Goal: Navigation & Orientation: Find specific page/section

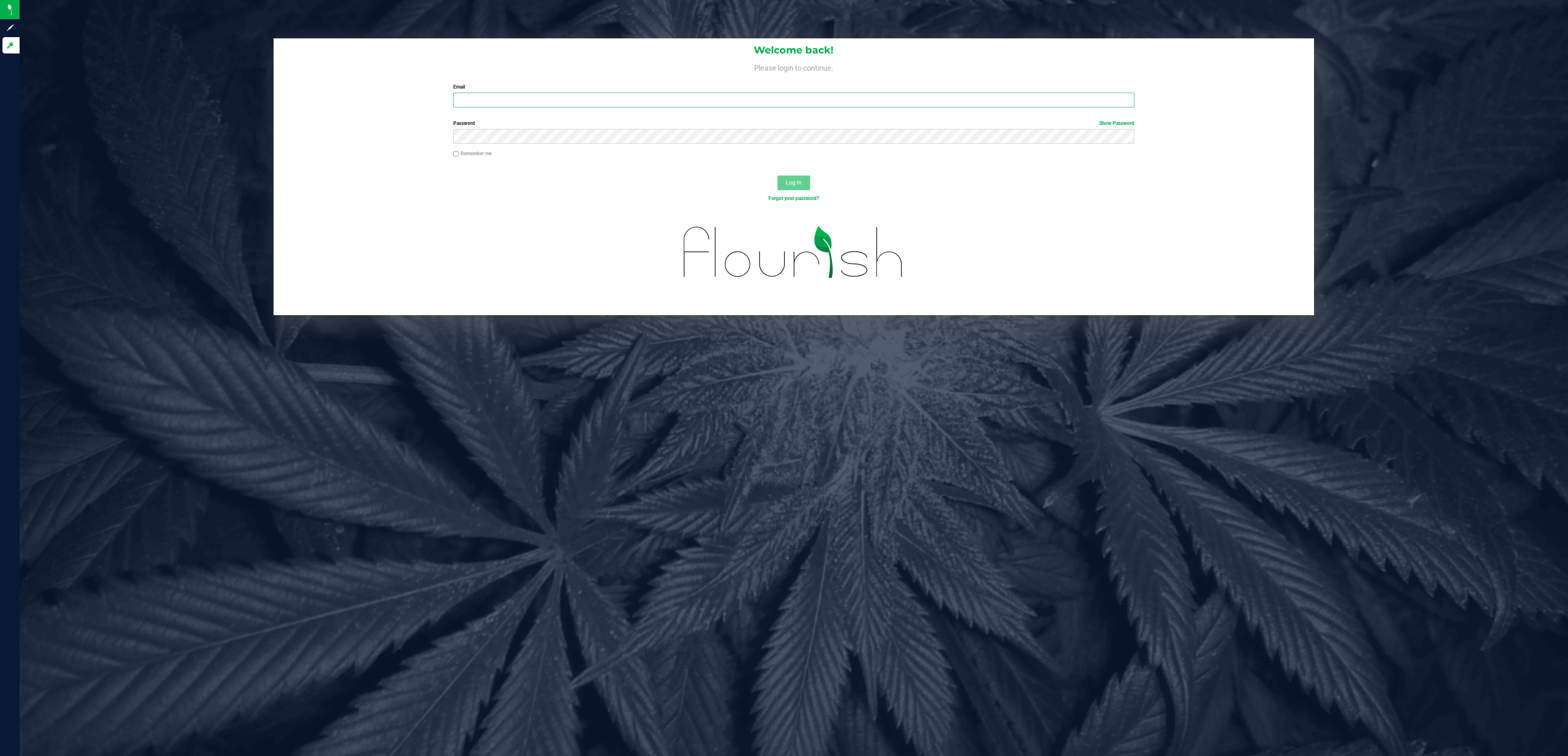
click at [492, 94] on input "Email" at bounding box center [794, 100] width 682 height 15
type input "[PERSON_NAME][EMAIL_ADDRESS][DOMAIN_NAME]"
click at [475, 154] on label "Remember me" at bounding box center [472, 153] width 38 height 7
click at [459, 154] on input "Remember me" at bounding box center [456, 153] width 5 height 5
checkbox input "true"
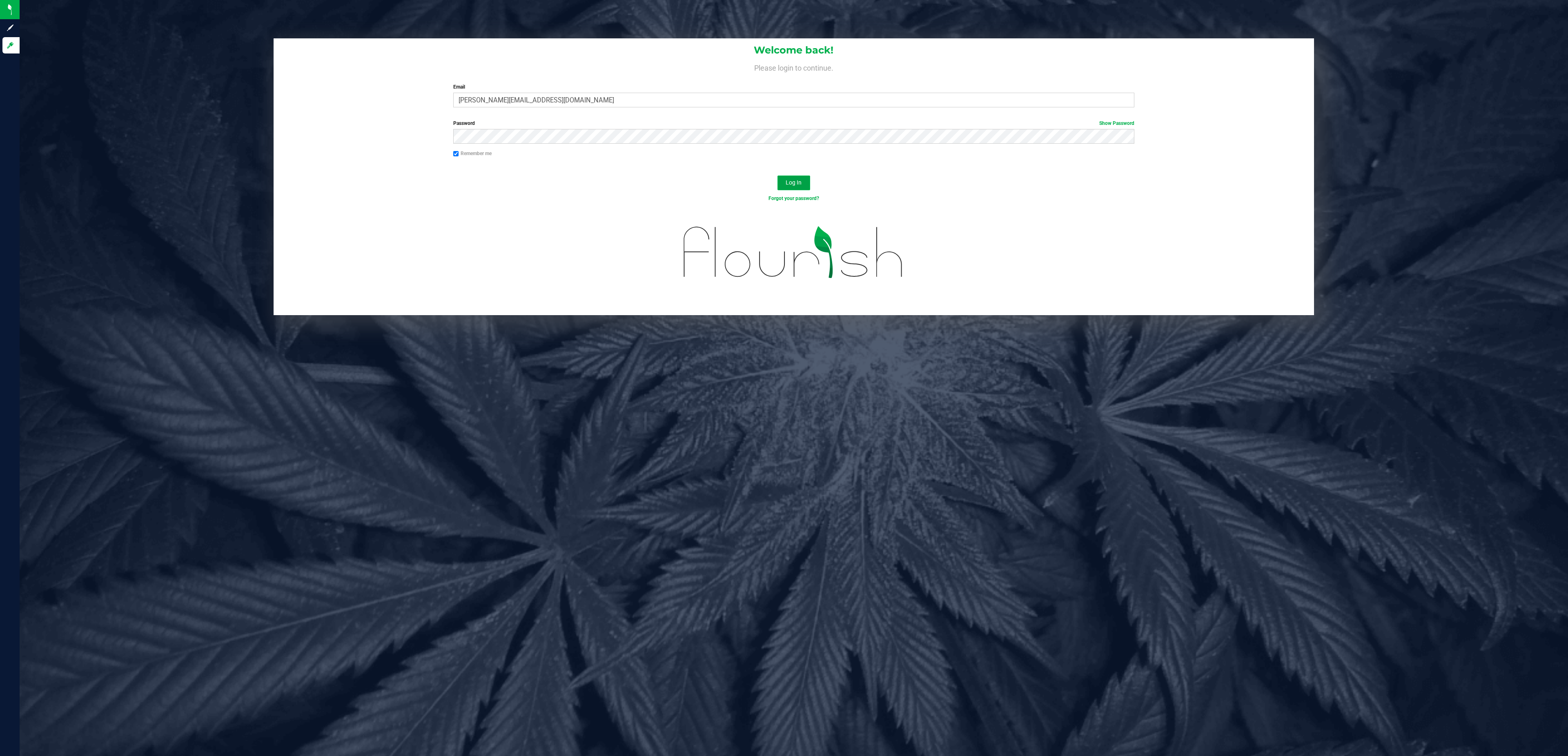
click at [800, 183] on span "Log In" at bounding box center [794, 182] width 16 height 7
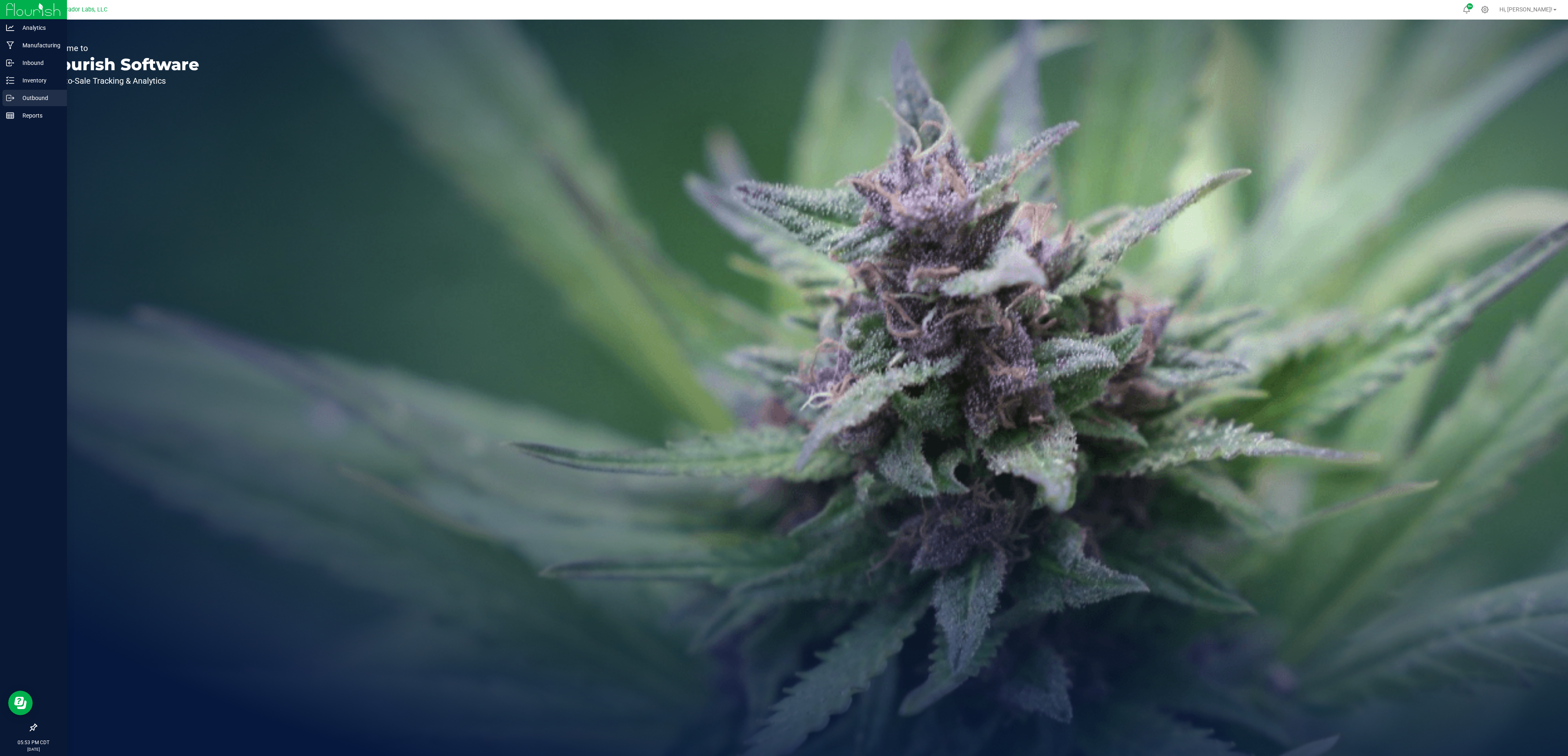
click at [19, 97] on p "Outbound" at bounding box center [38, 98] width 49 height 10
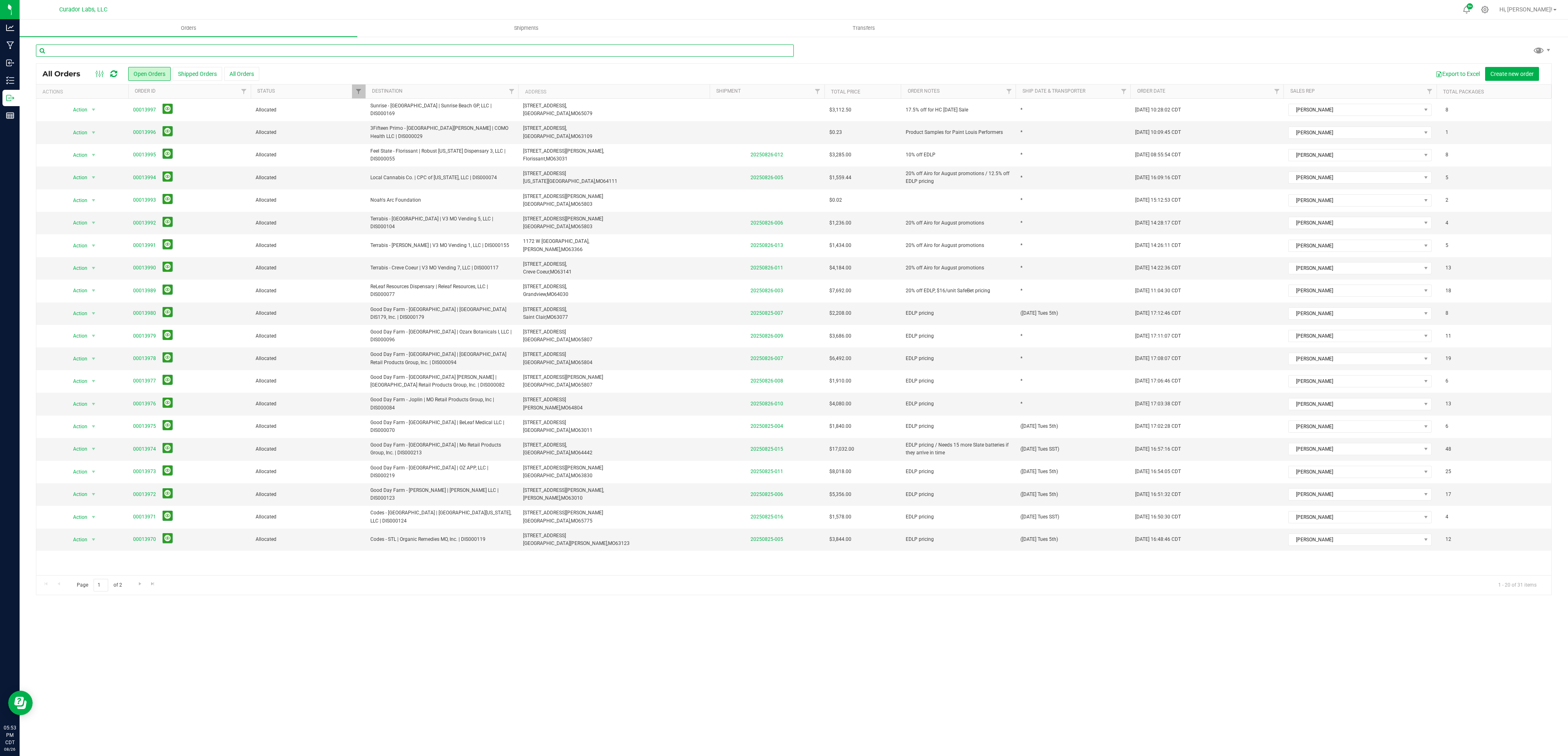
click at [161, 50] on input "text" at bounding box center [415, 51] width 758 height 12
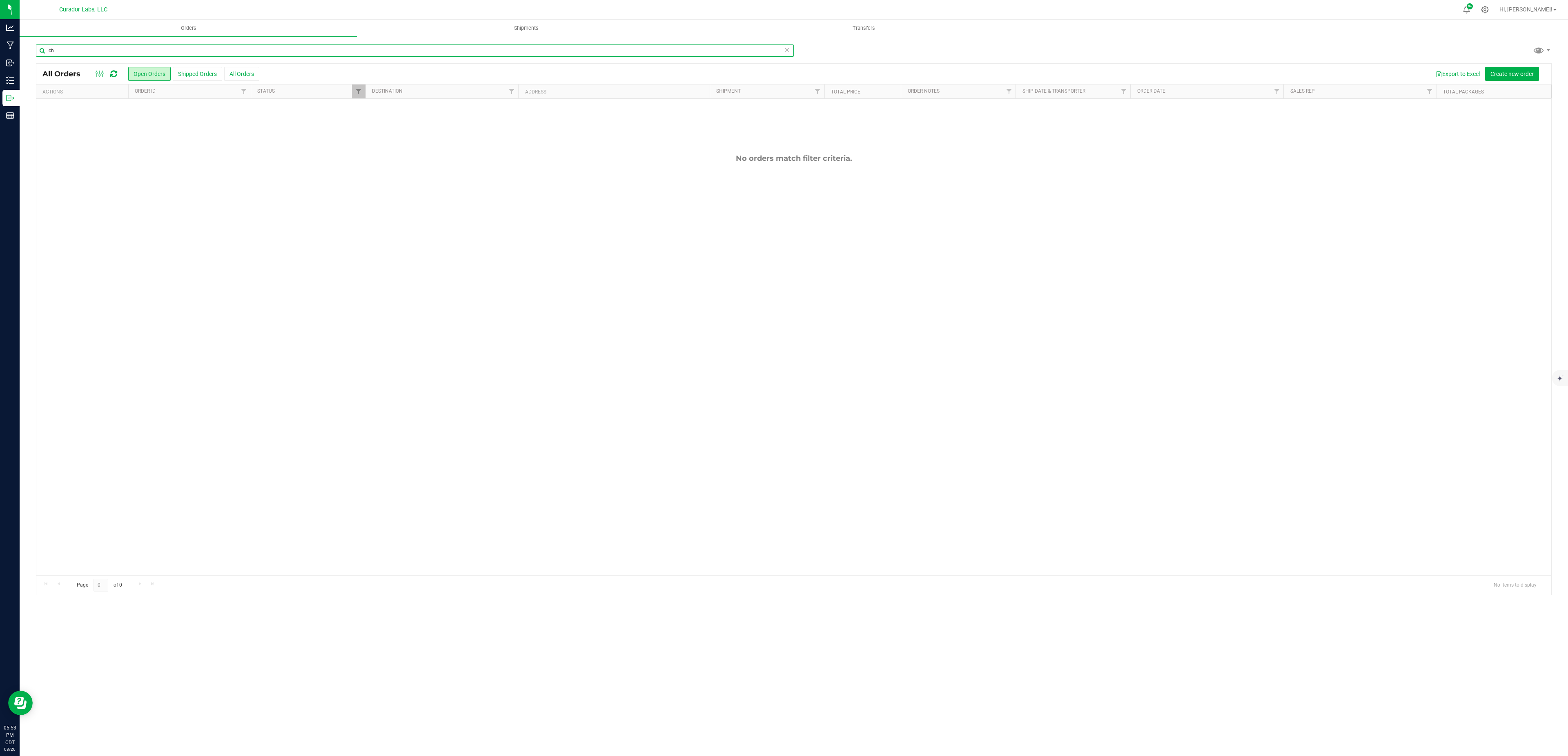
type input "c"
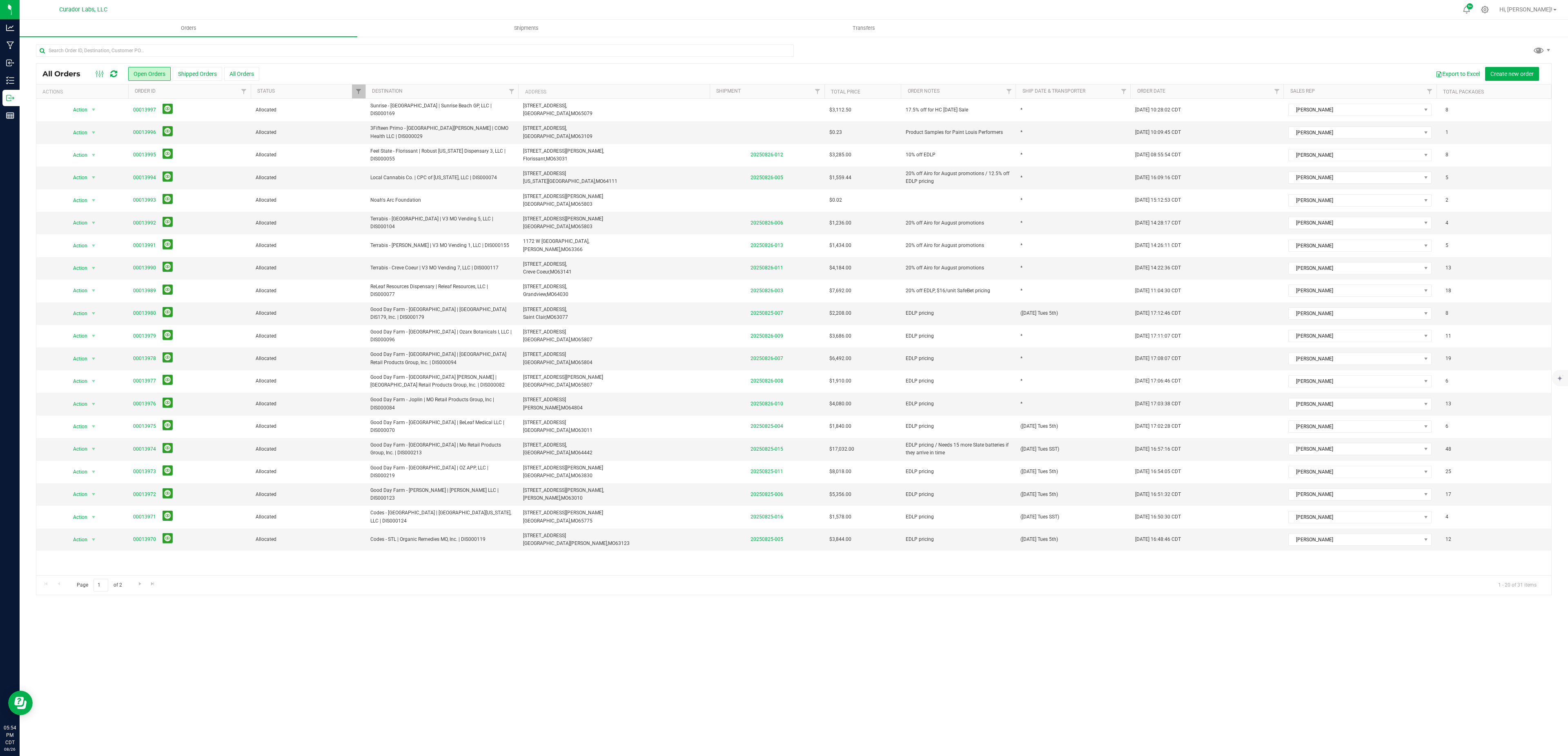
click at [1474, 40] on div "All Orders Open Orders Shipped Orders All Orders Export to Excel Create new ord…" at bounding box center [794, 320] width 1549 height 567
click at [533, 28] on span "Shipments" at bounding box center [526, 28] width 46 height 7
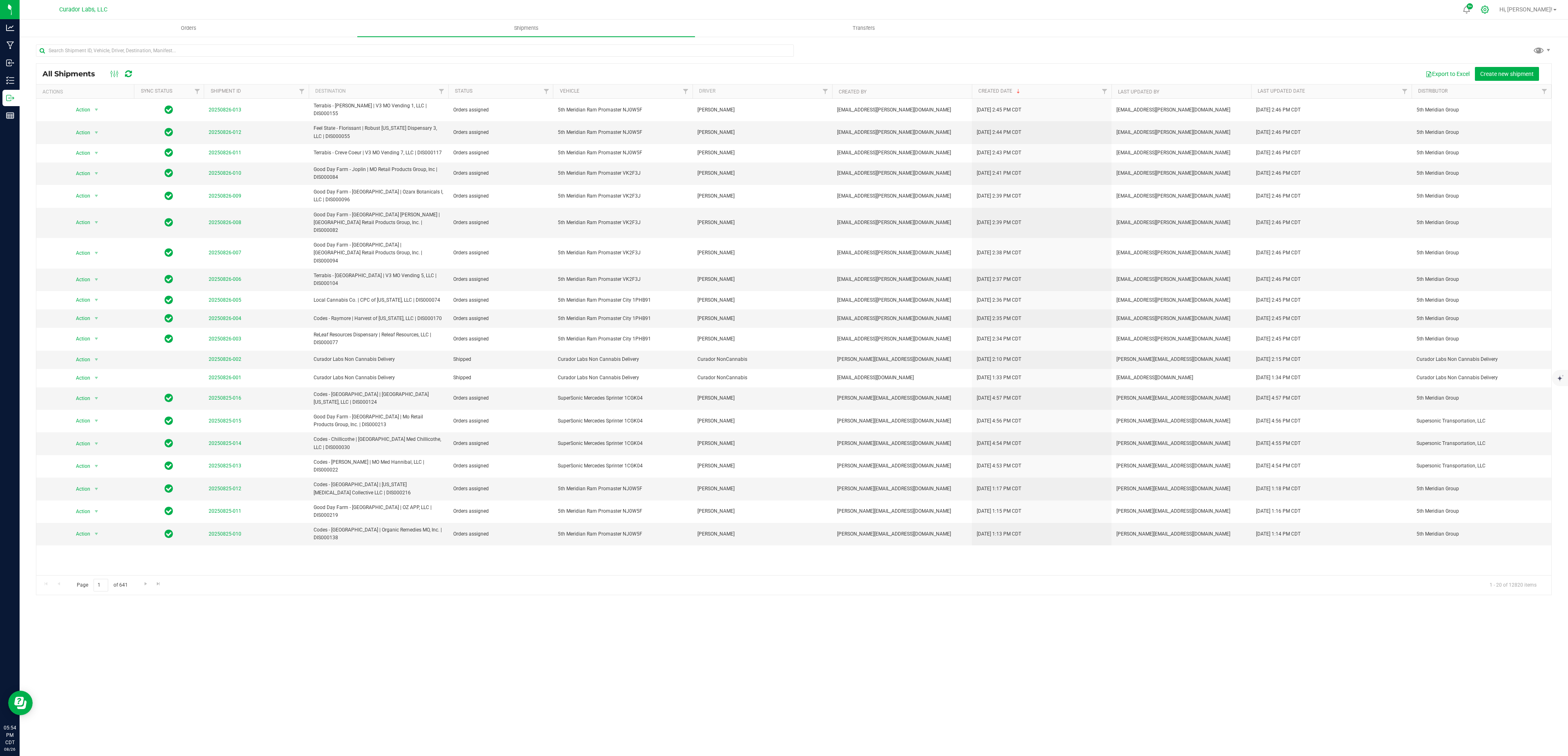
click at [1496, 13] on div at bounding box center [1485, 9] width 21 height 18
click at [1489, 8] on icon at bounding box center [1485, 10] width 9 height 9
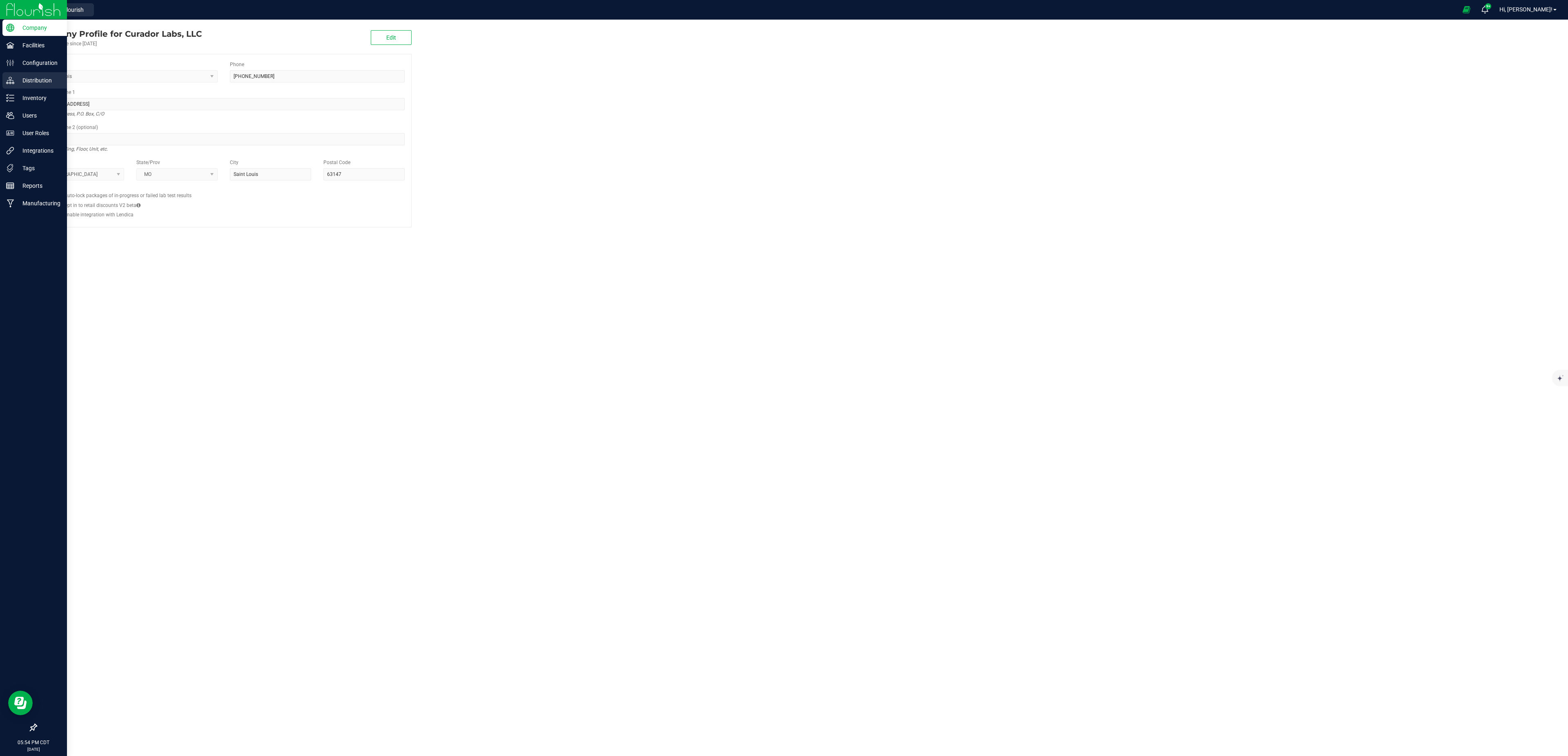
click at [40, 79] on p "Distribution" at bounding box center [38, 80] width 49 height 10
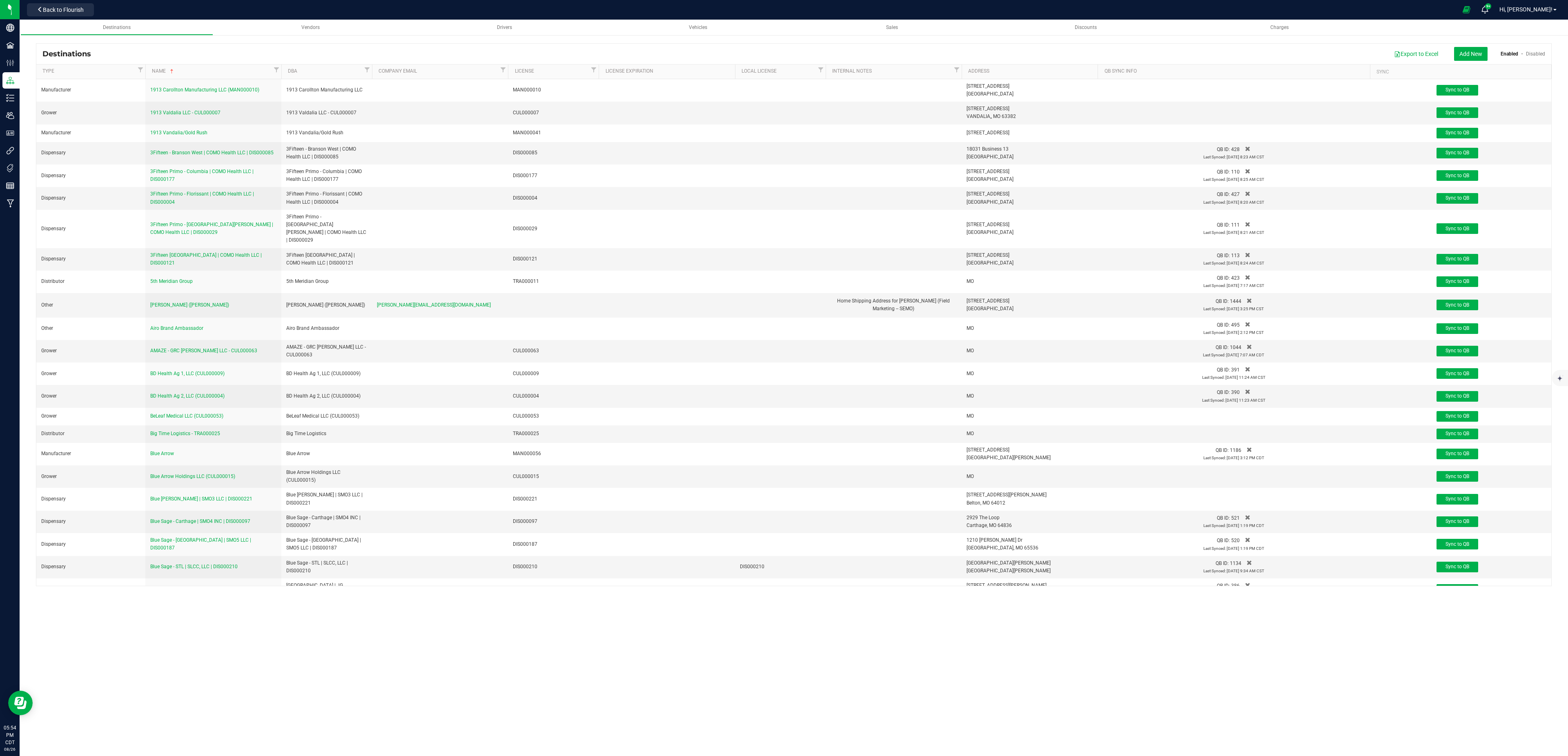
click at [117, 52] on div "Export to Excel Add New Enabled Disabled" at bounding box center [821, 54] width 1448 height 14
click at [311, 27] on span "Vendors" at bounding box center [310, 27] width 18 height 5
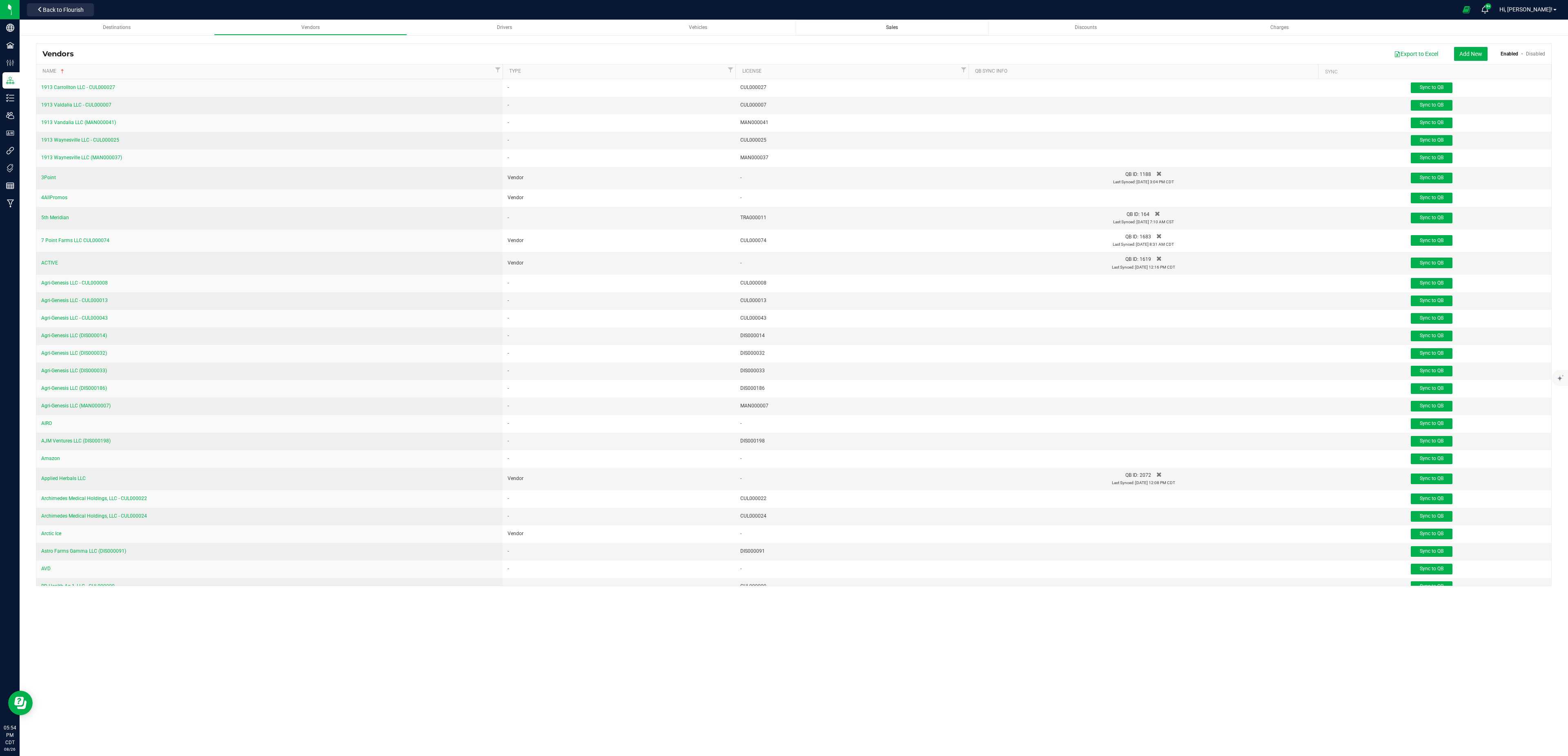
click at [890, 24] on span "Sales" at bounding box center [892, 27] width 12 height 5
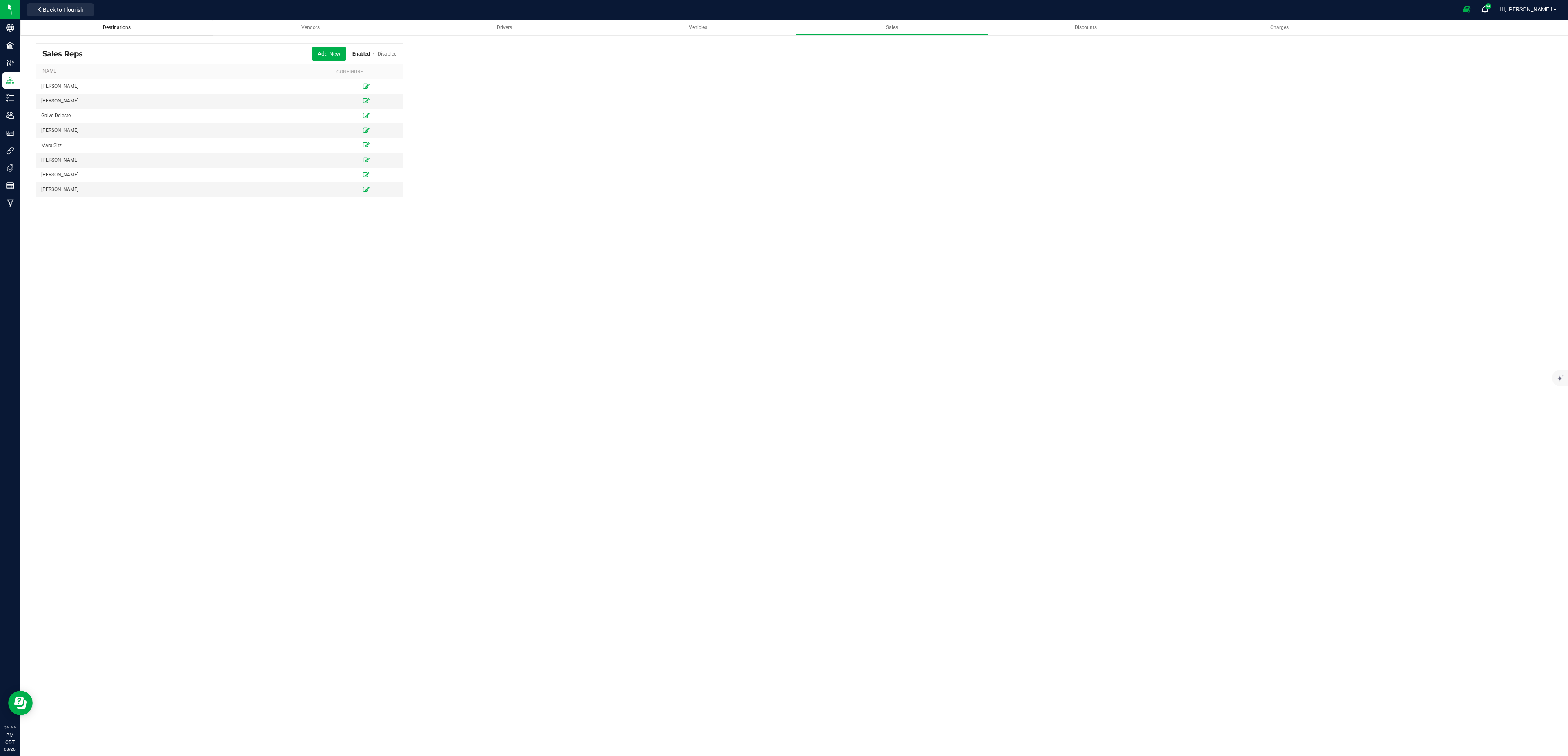
click at [112, 26] on span "Destinations" at bounding box center [117, 27] width 28 height 5
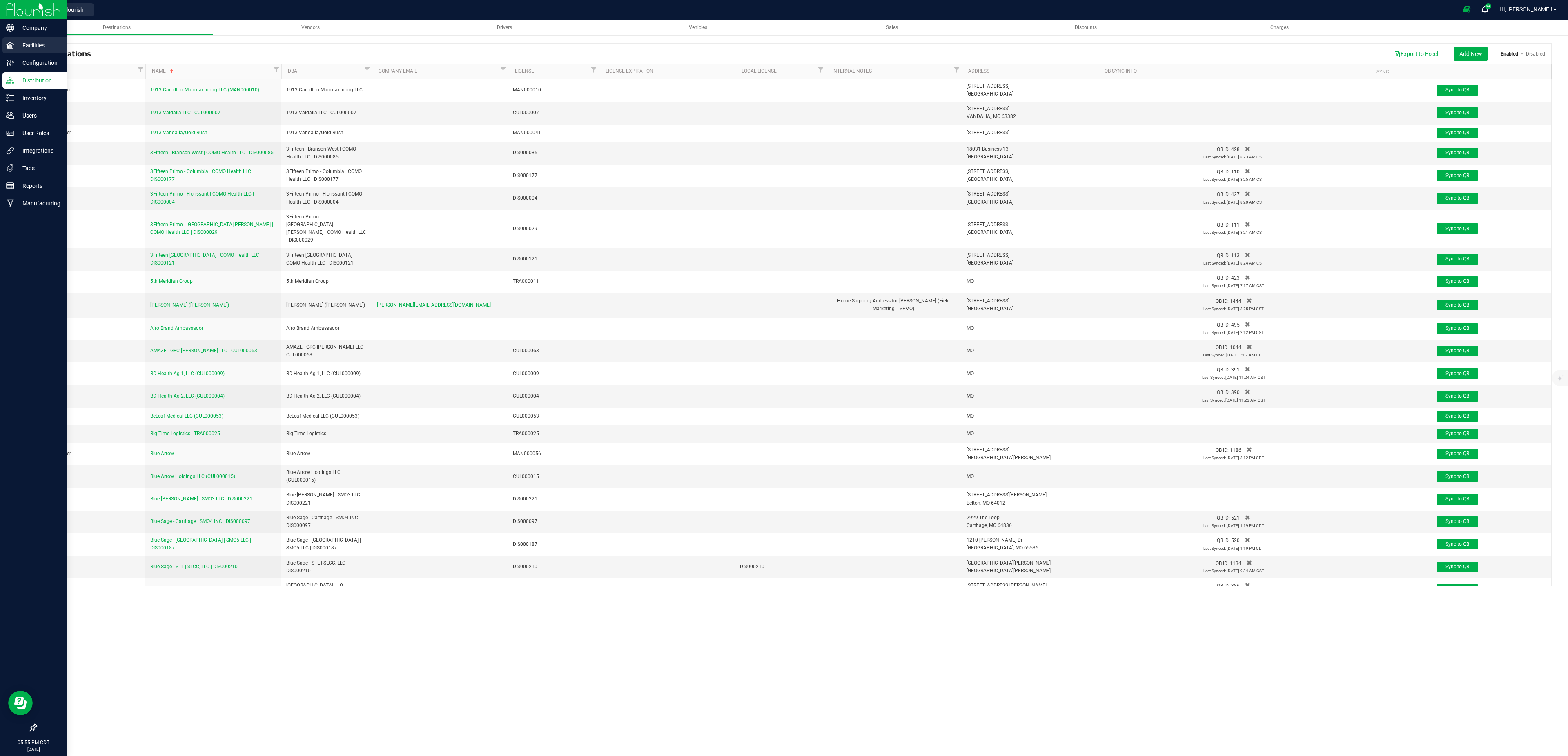
click at [37, 45] on p "Facilities" at bounding box center [38, 45] width 49 height 10
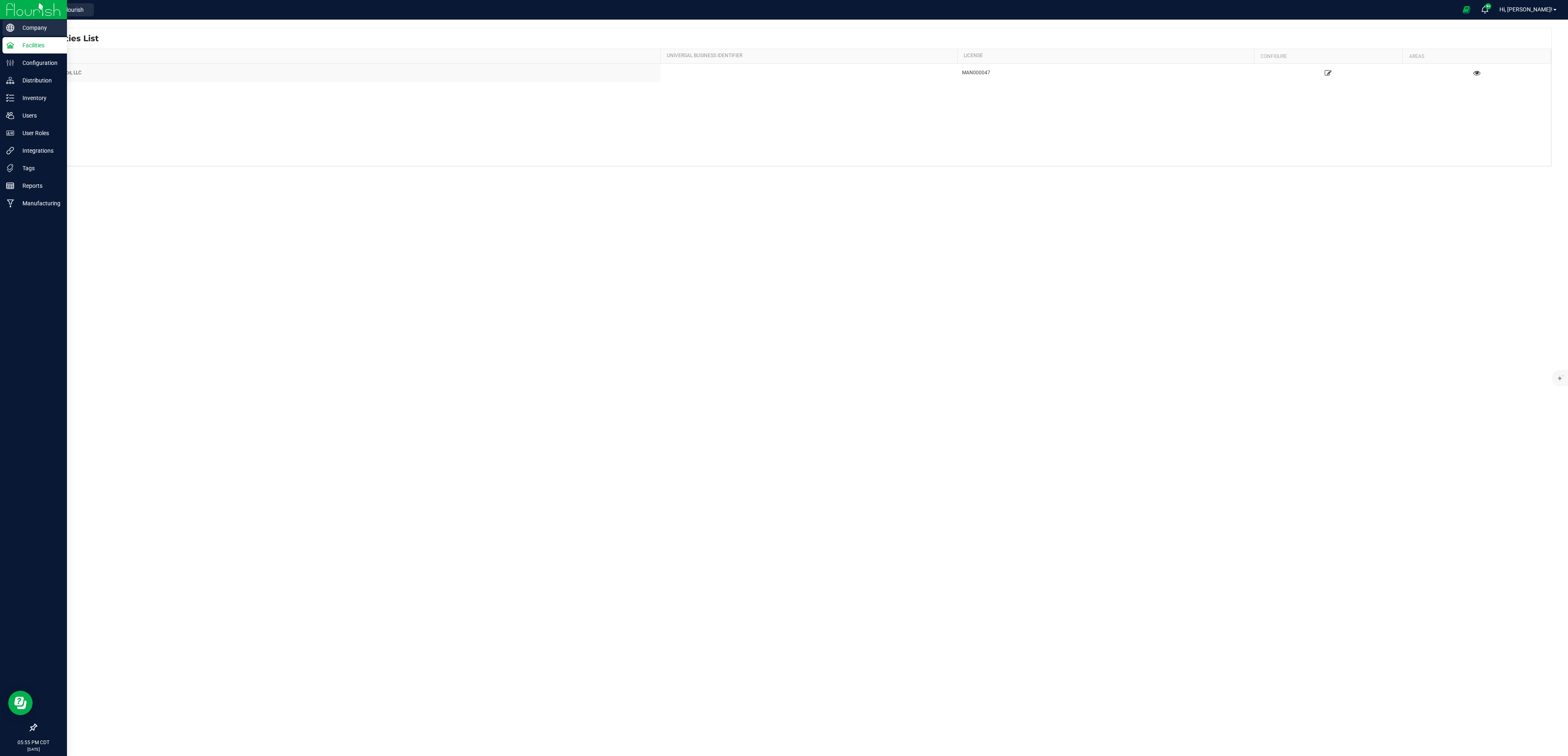
click at [41, 26] on p "Company" at bounding box center [38, 28] width 49 height 10
click at [27, 81] on p "Distribution" at bounding box center [38, 80] width 49 height 10
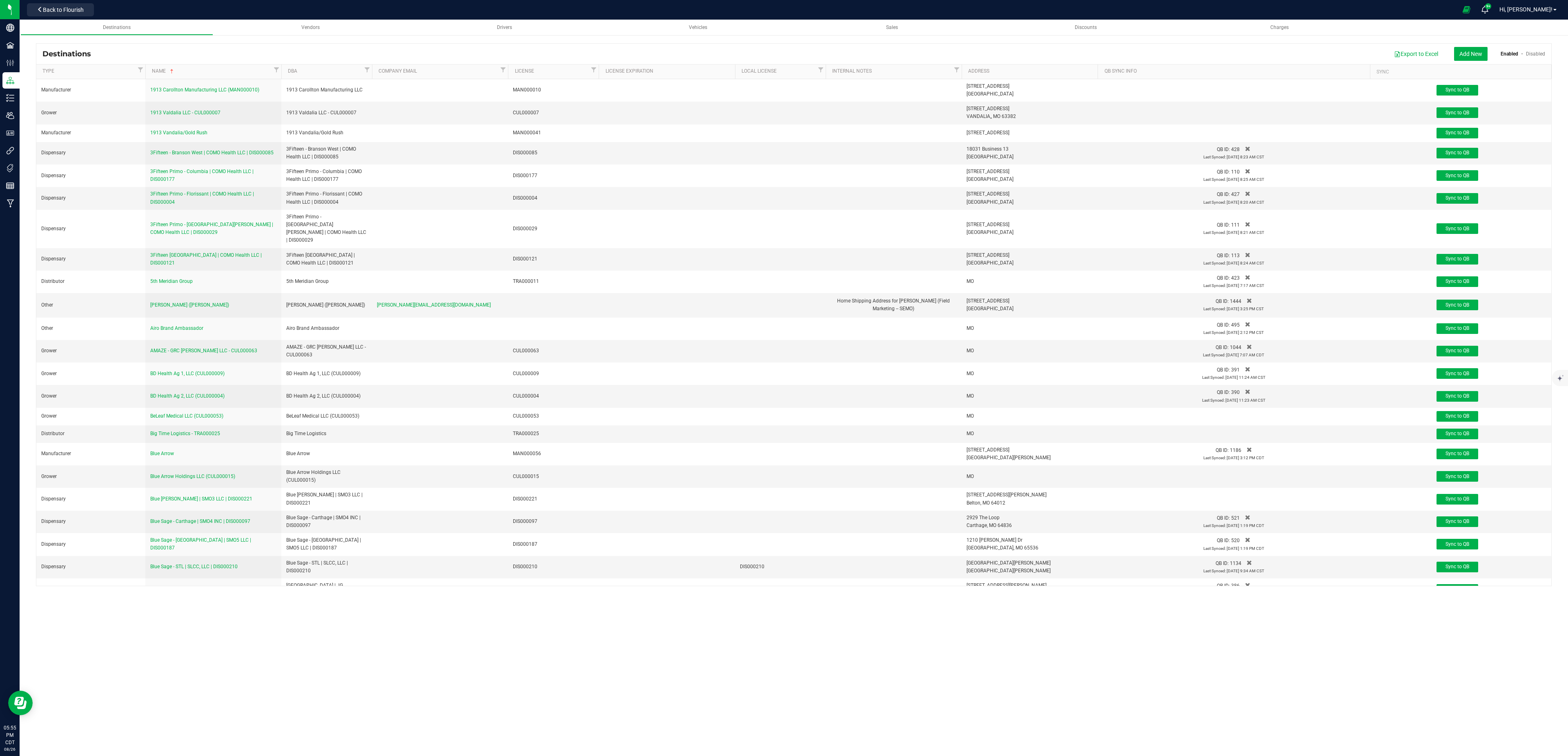
click at [523, 598] on div "Destinations Vendors Drivers Vehicles Sales Discounts Charges Destinations Expo…" at bounding box center [794, 388] width 1549 height 737
